Goal: Information Seeking & Learning: Learn about a topic

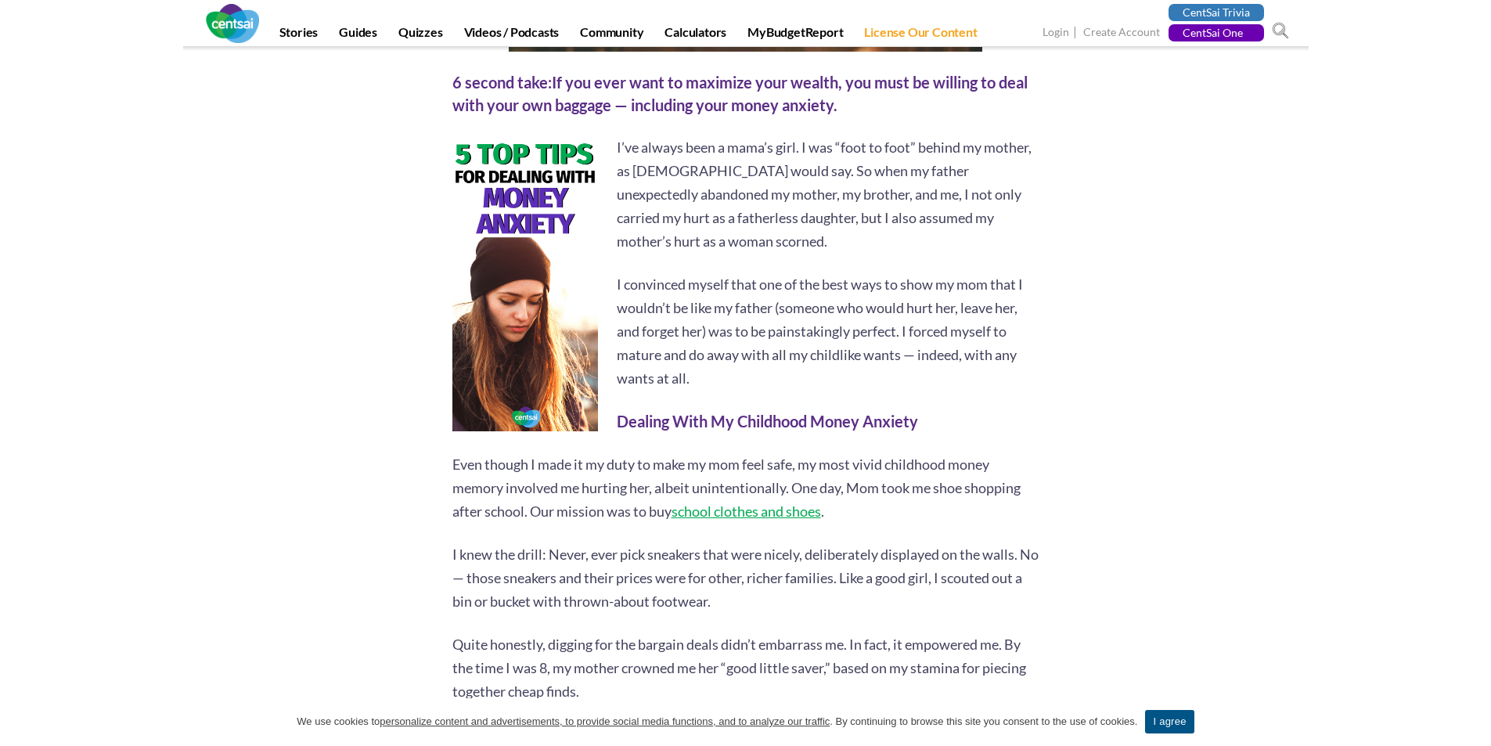
scroll to position [626, 0]
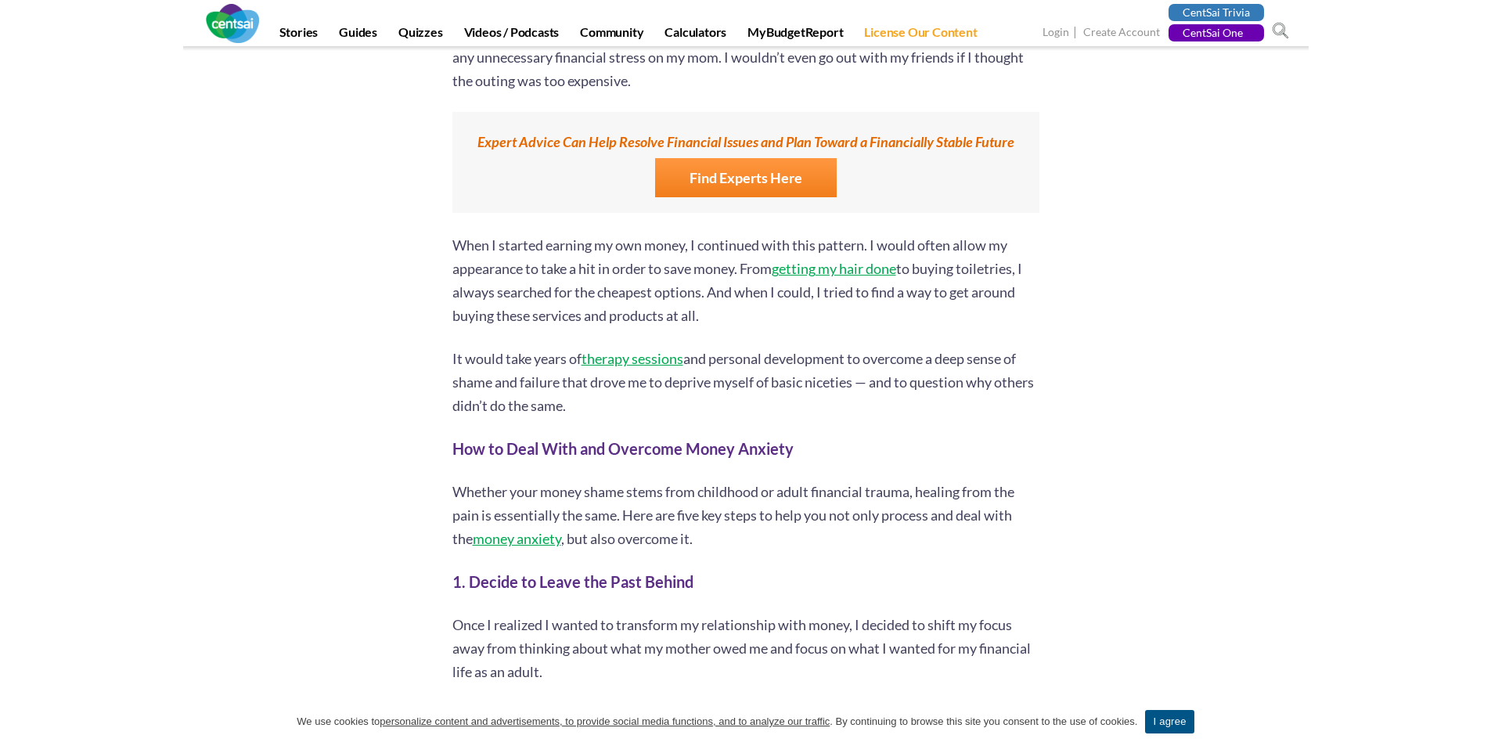
scroll to position [1565, 0]
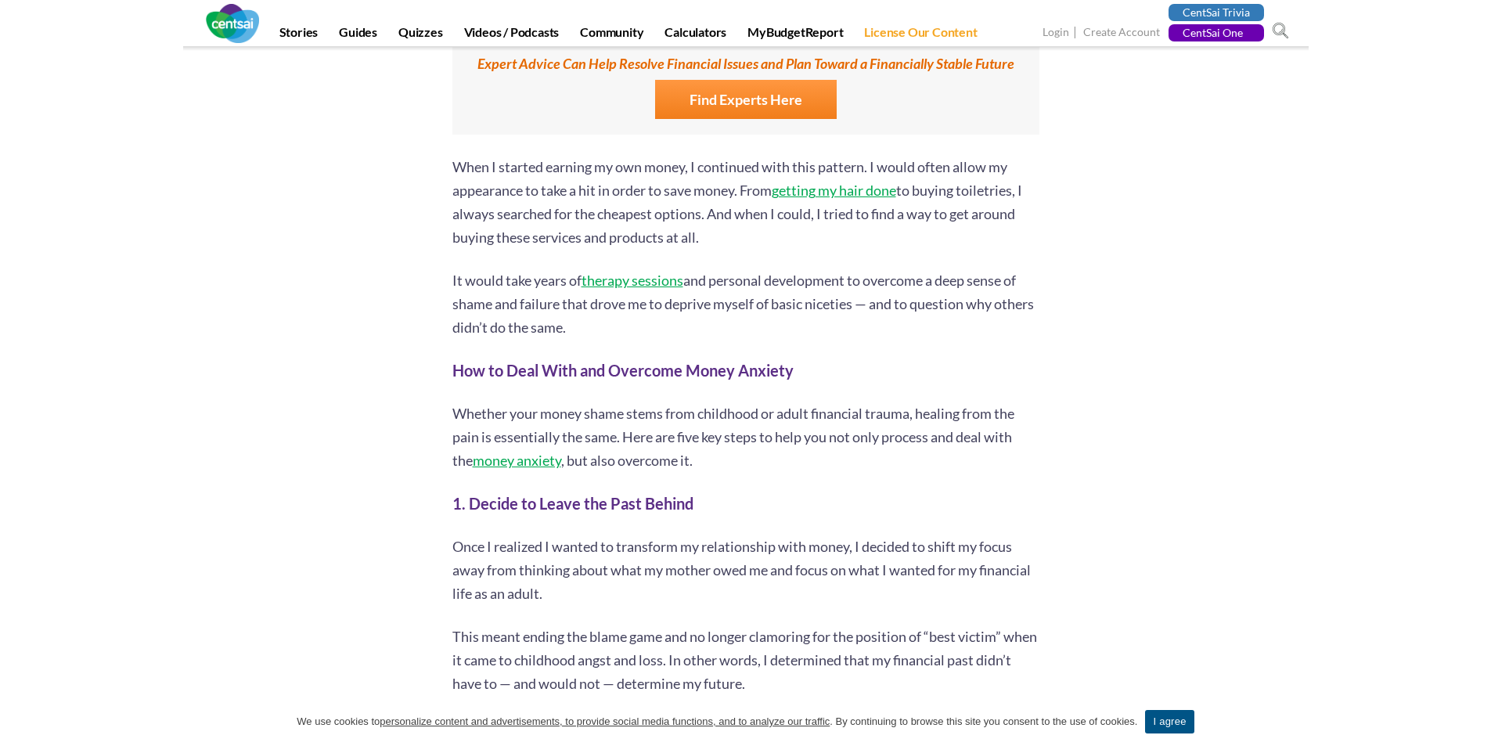
click at [1253, 246] on section "6 second take: If you ever want to maximize your wealth, you must be willing to…" at bounding box center [745, 598] width 1491 height 3779
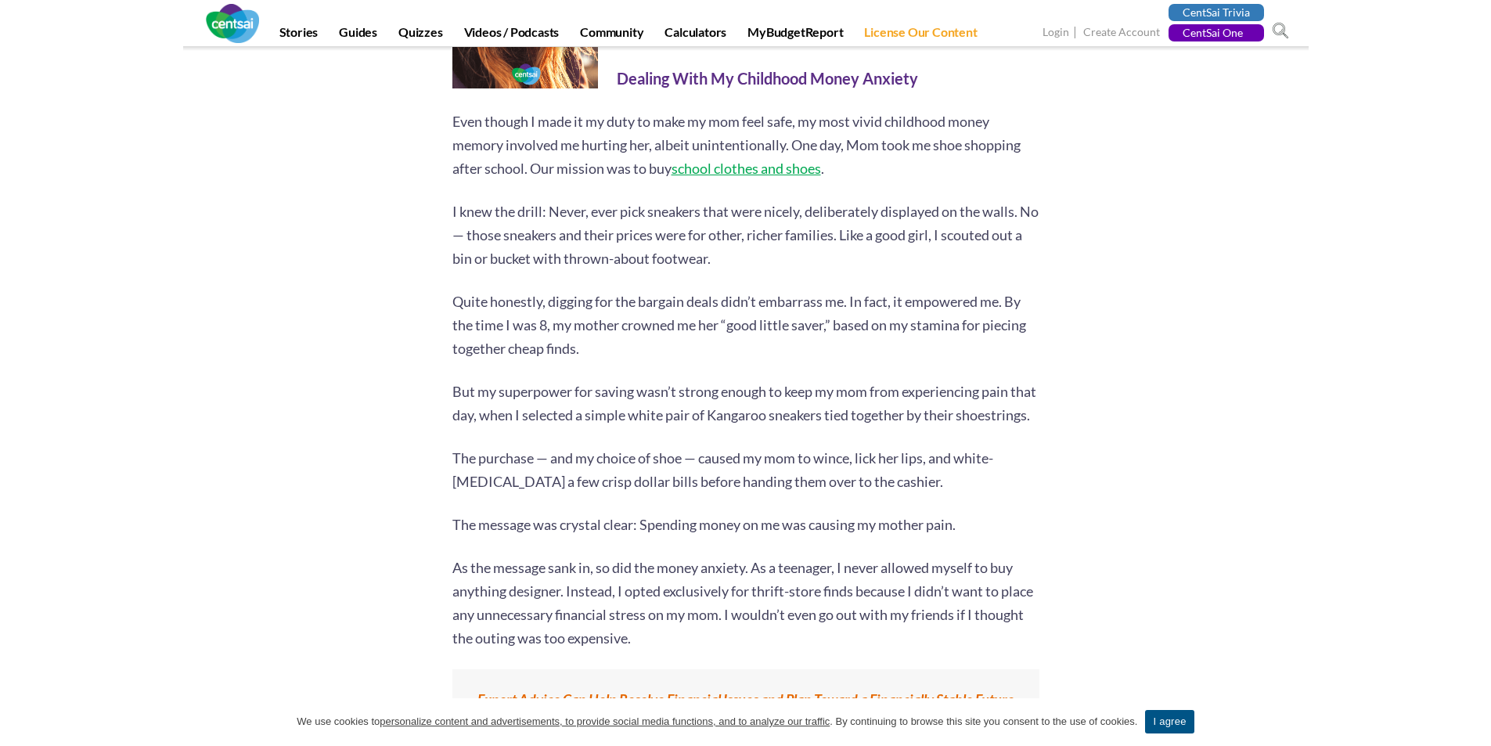
scroll to position [939, 0]
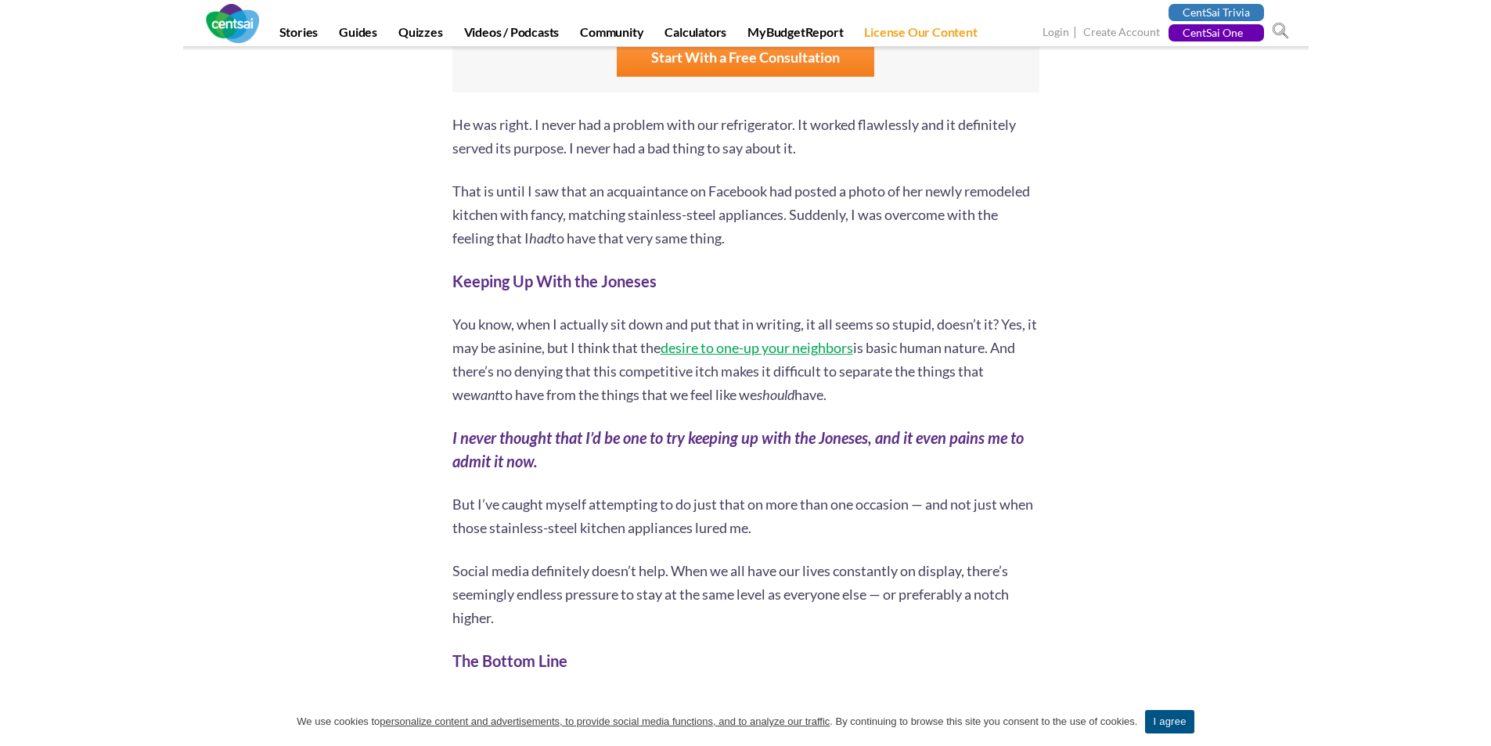
scroll to position [1096, 0]
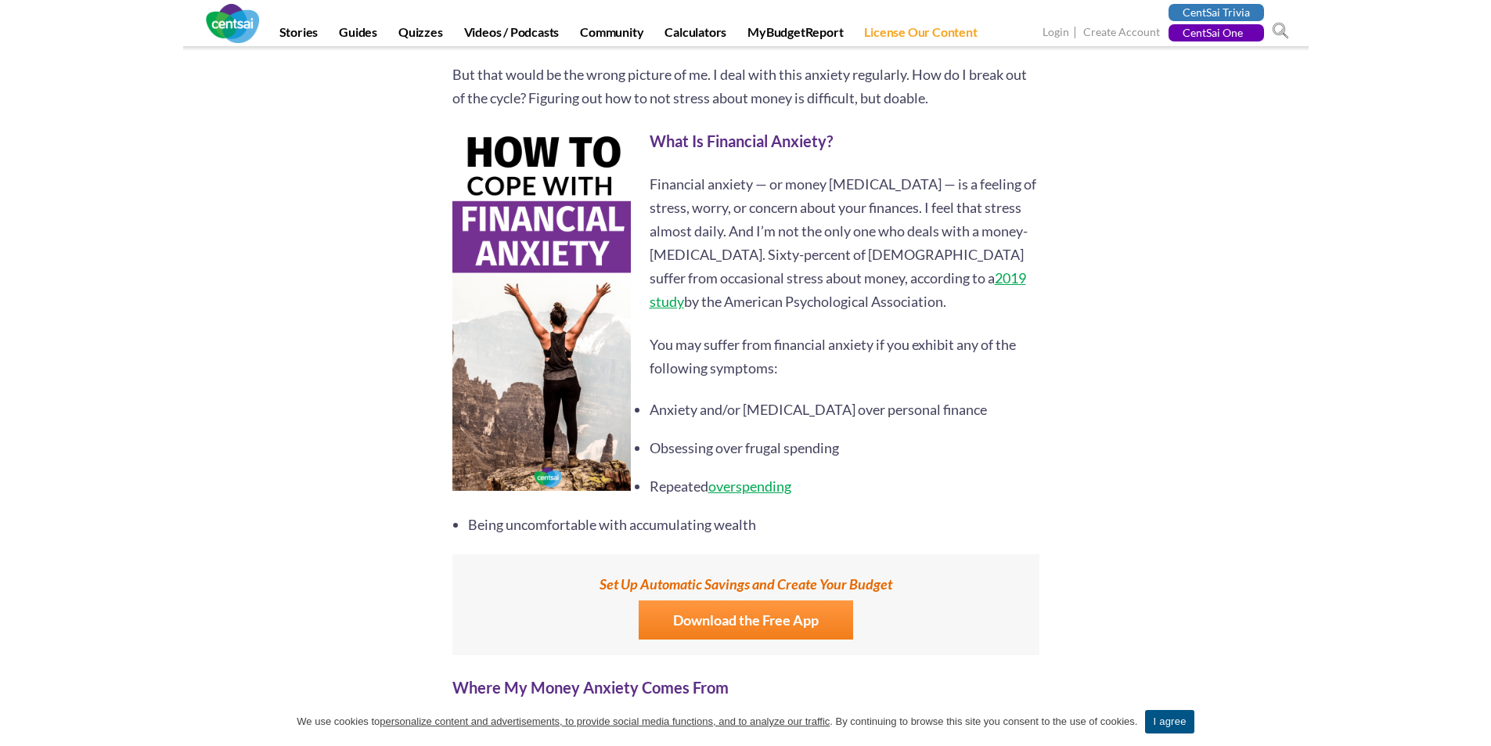
scroll to position [861, 0]
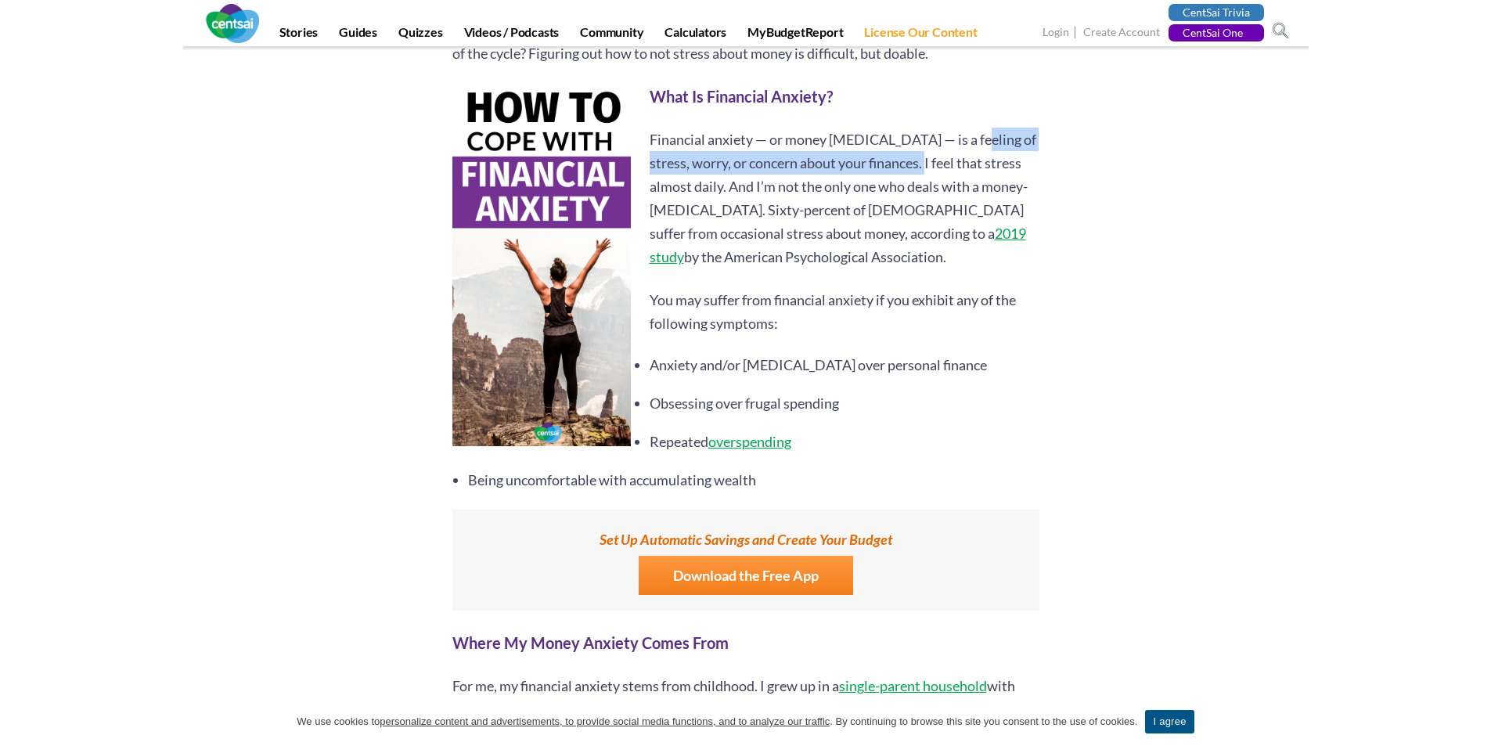
drag, startPoint x: 970, startPoint y: 143, endPoint x: 923, endPoint y: 171, distance: 55.0
click at [923, 171] on p "Financial anxiety — or money anxiety disorder — is a feeling of stress, worry, …" at bounding box center [745, 198] width 587 height 141
copy p "feeling of stress, worry, or concern about your finances"
